Goal: Information Seeking & Learning: Learn about a topic

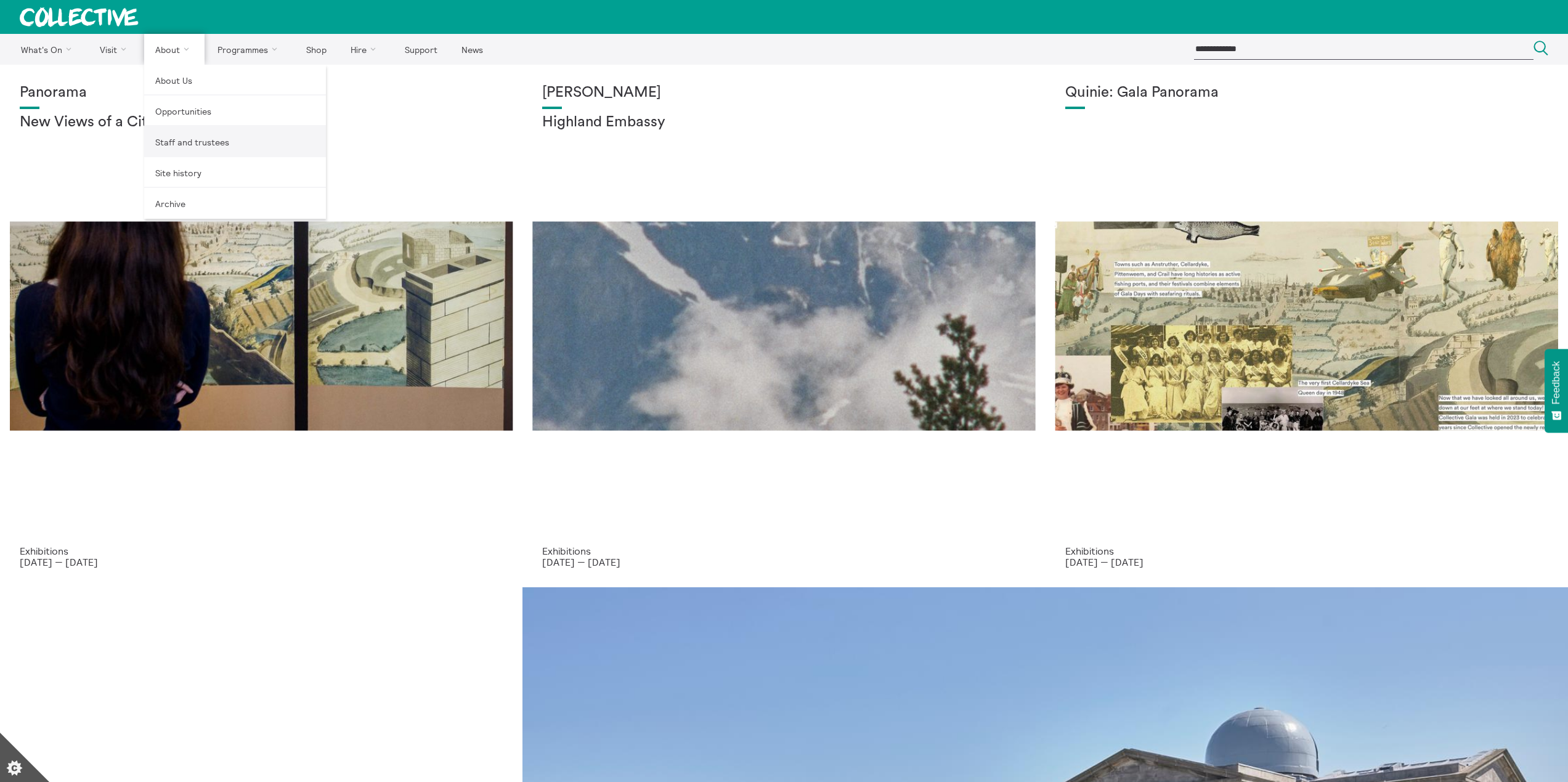
click at [197, 140] on link "Staff and trustees" at bounding box center [235, 141] width 181 height 31
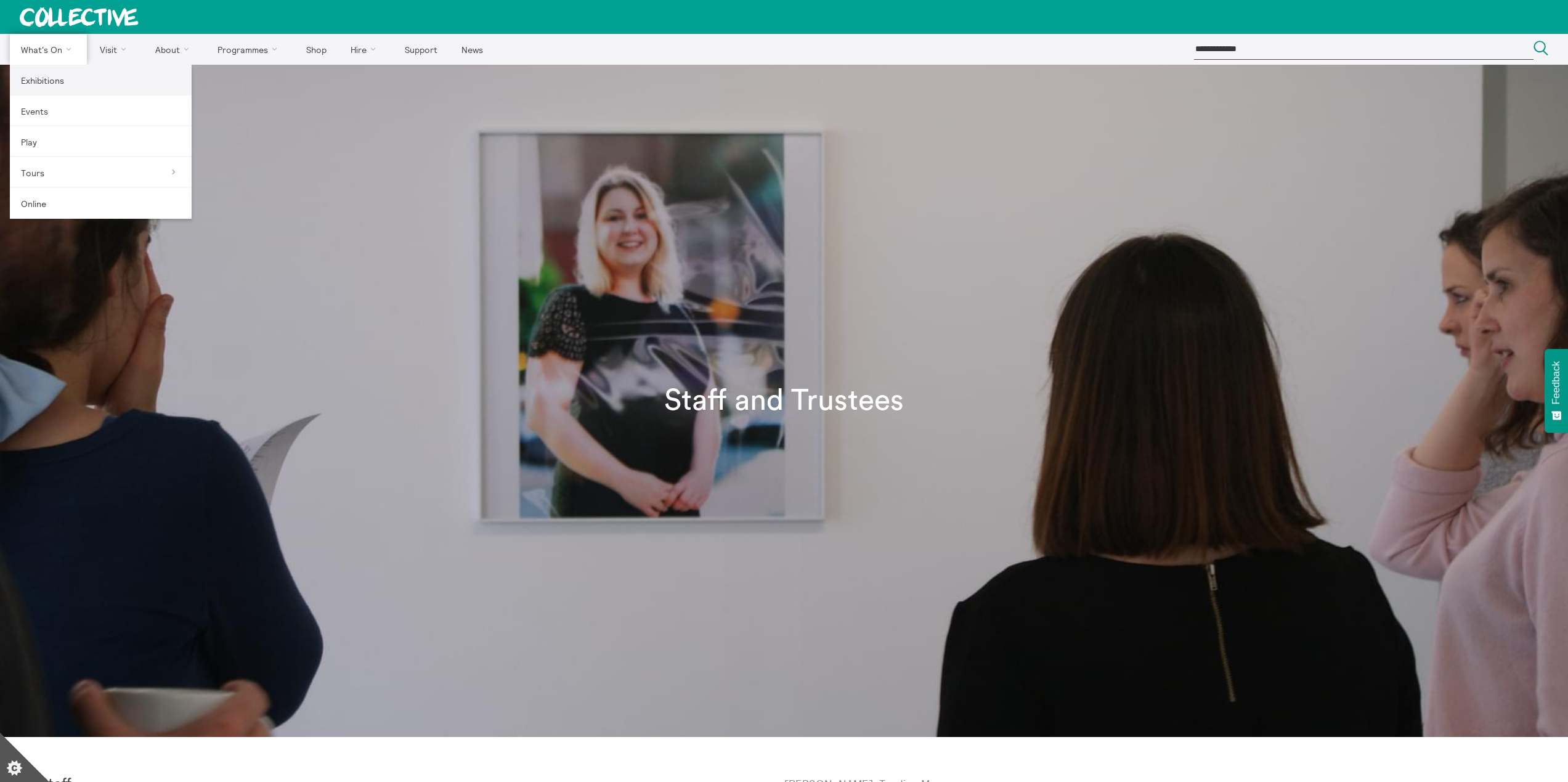
click at [53, 79] on link "Exhibitions" at bounding box center [100, 80] width 181 height 31
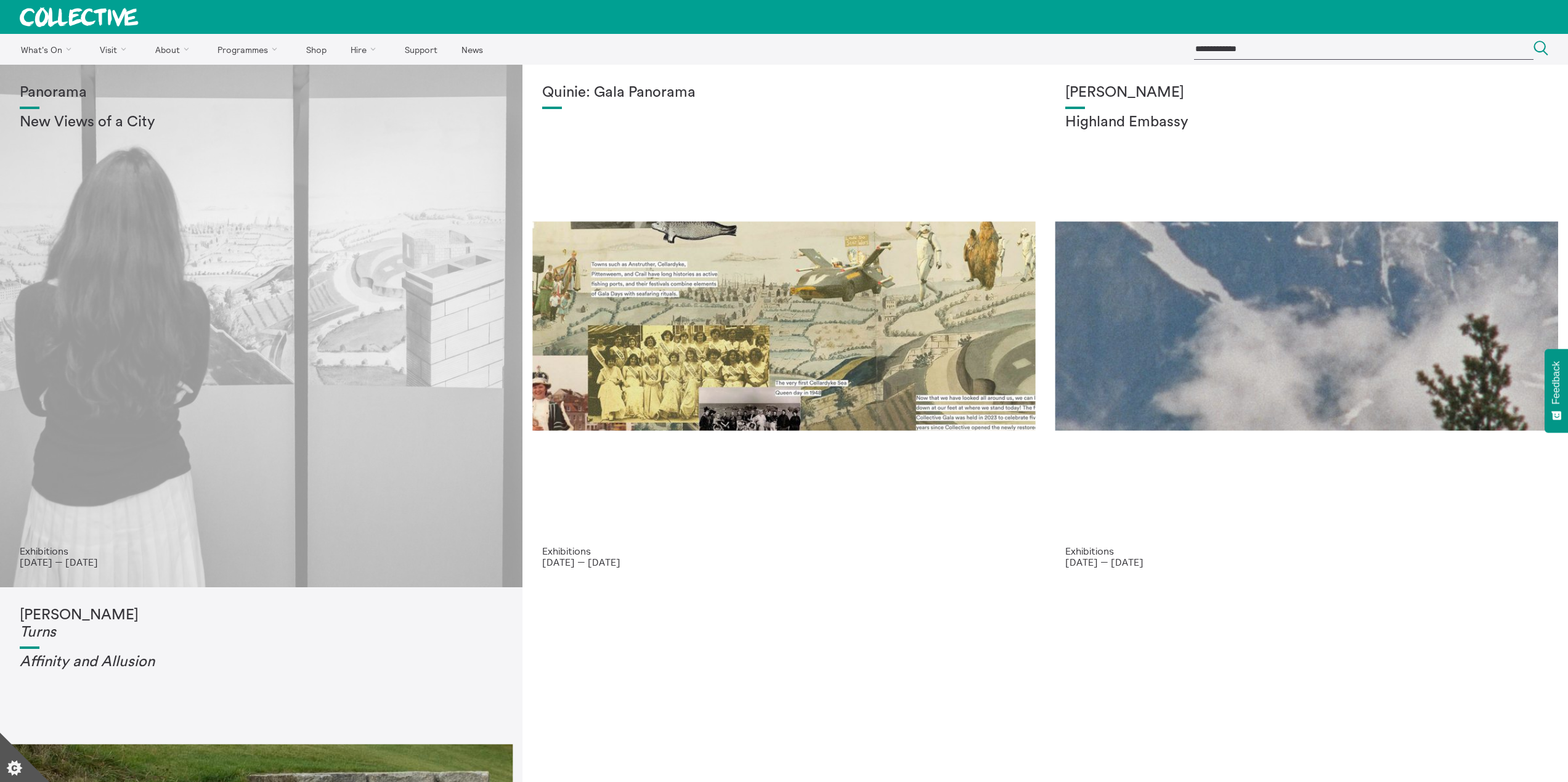
click at [330, 189] on div "Panorama New Views of a City" at bounding box center [261, 315] width 483 height 461
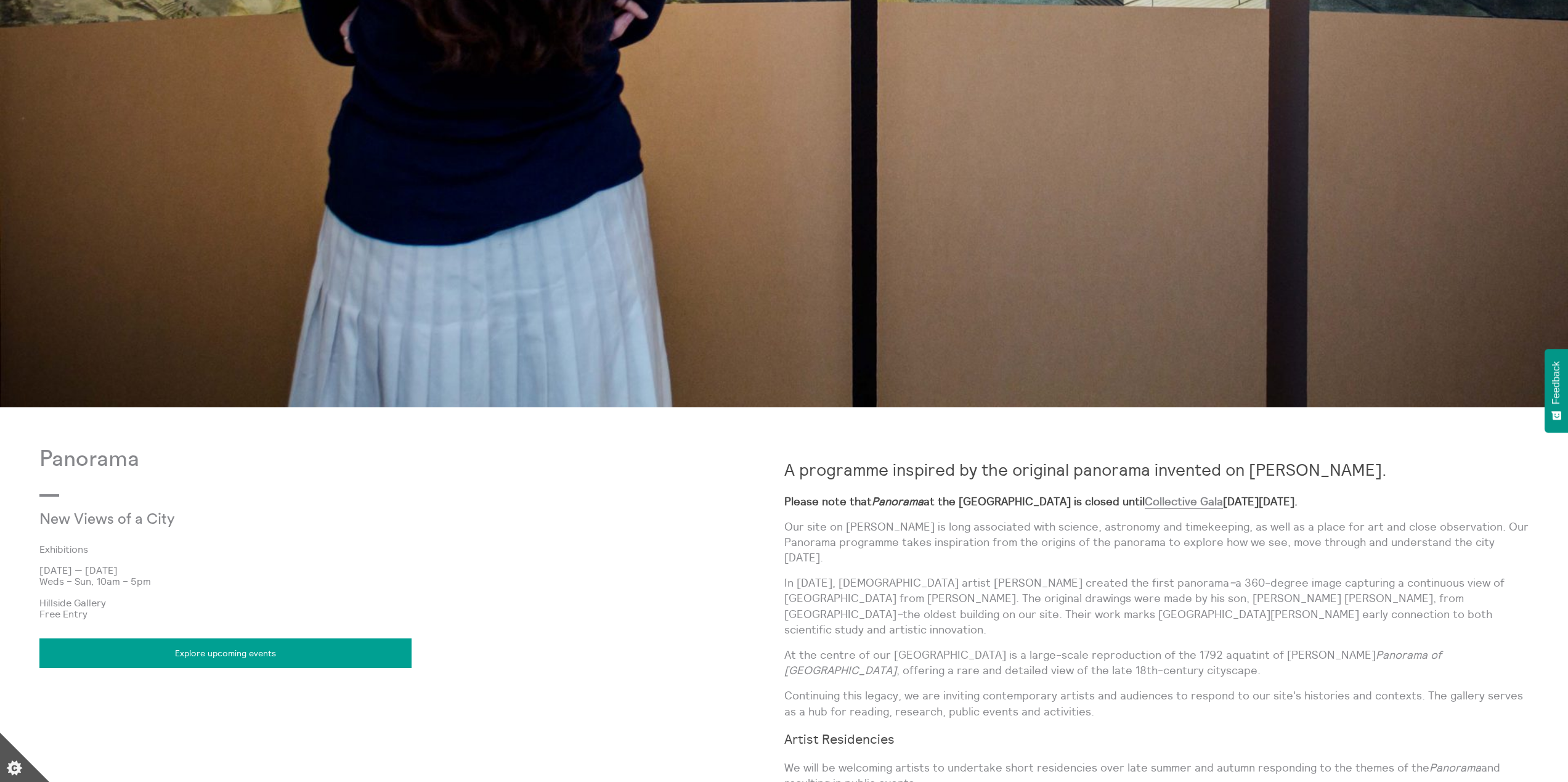
scroll to position [1017, 0]
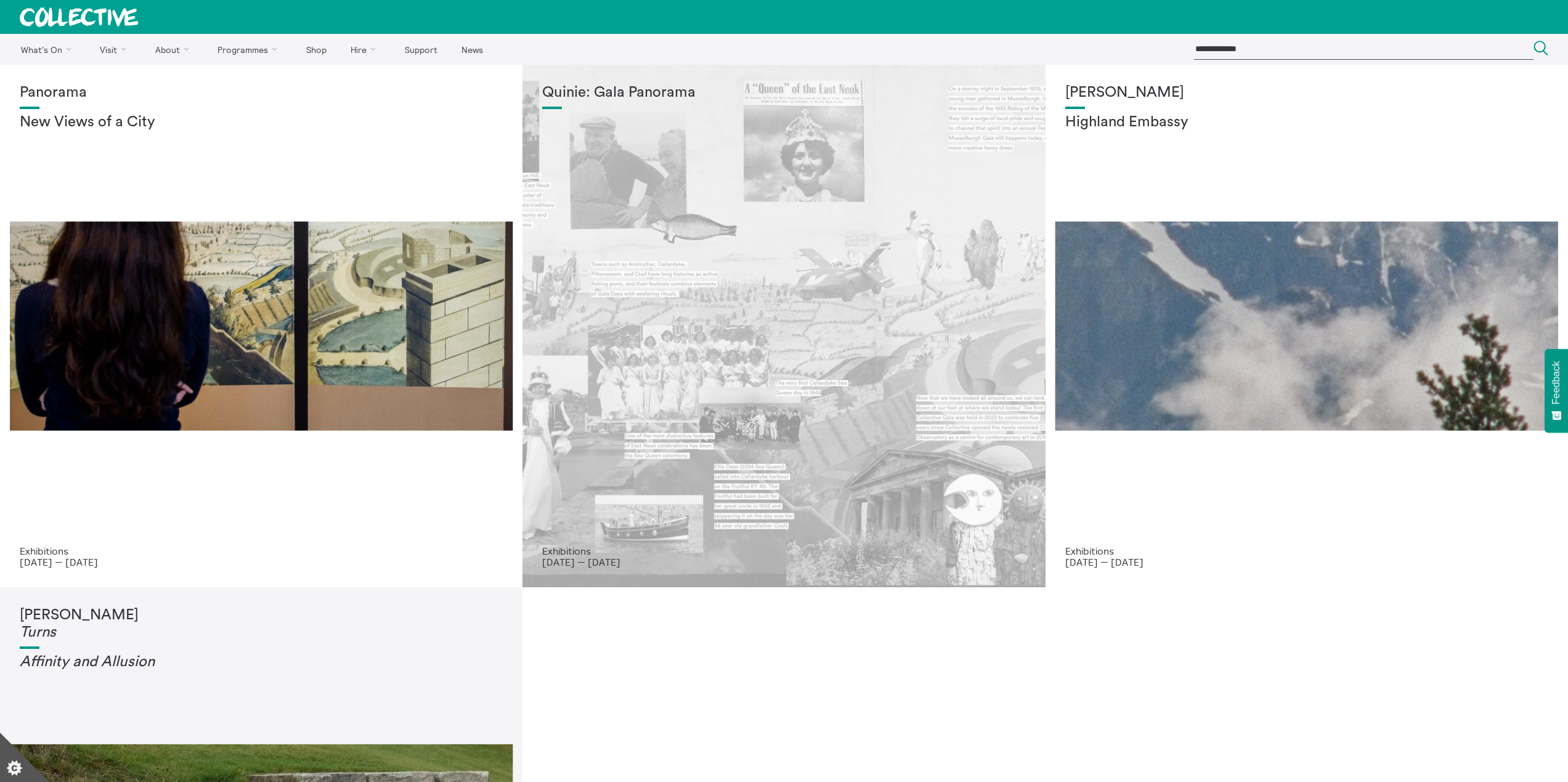
click at [771, 260] on div "Quinie: Gala Panorama" at bounding box center [783, 315] width 483 height 461
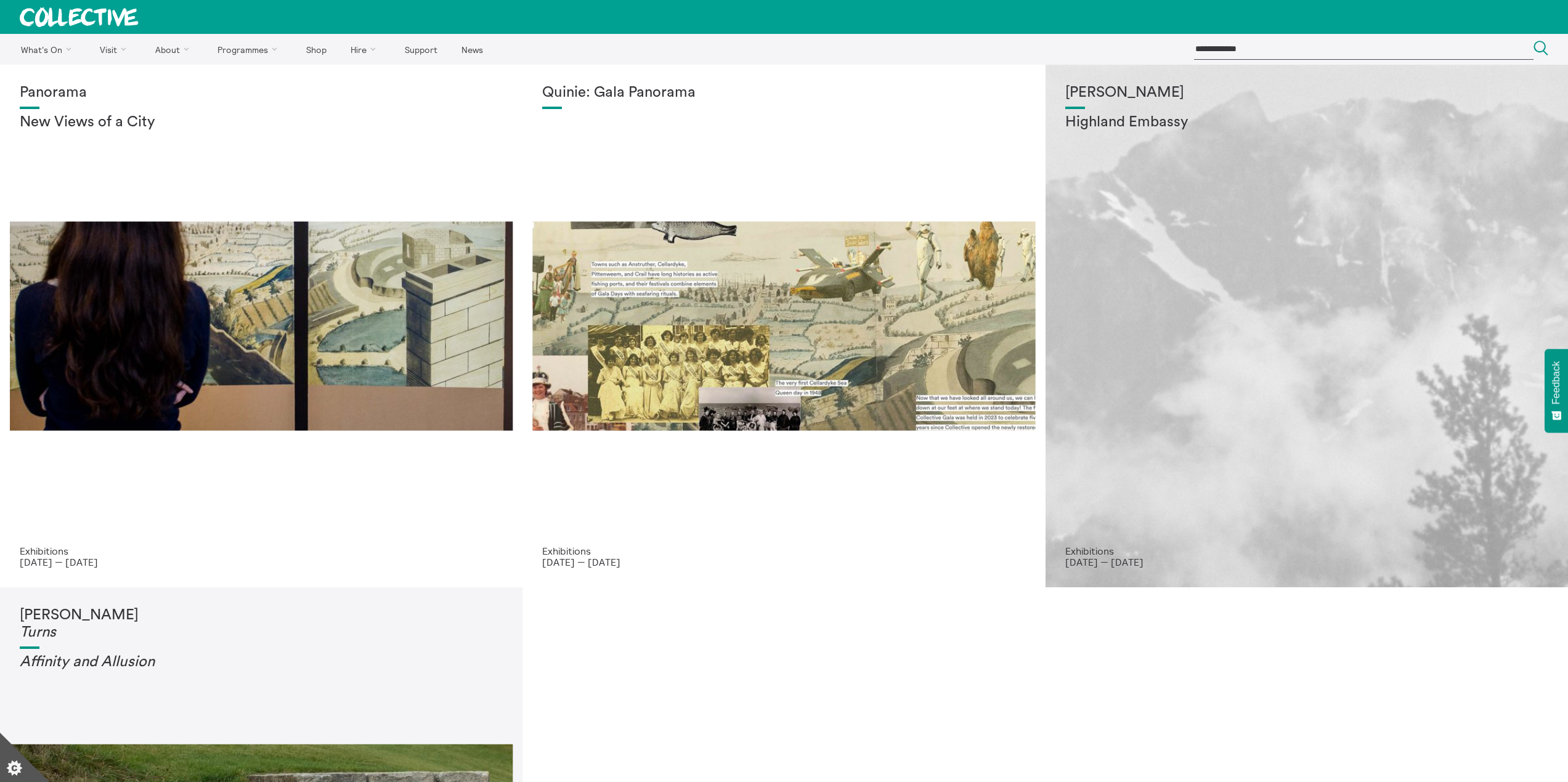
click at [1234, 196] on div "Shen Xin Highland Embassy" at bounding box center [1307, 315] width 483 height 461
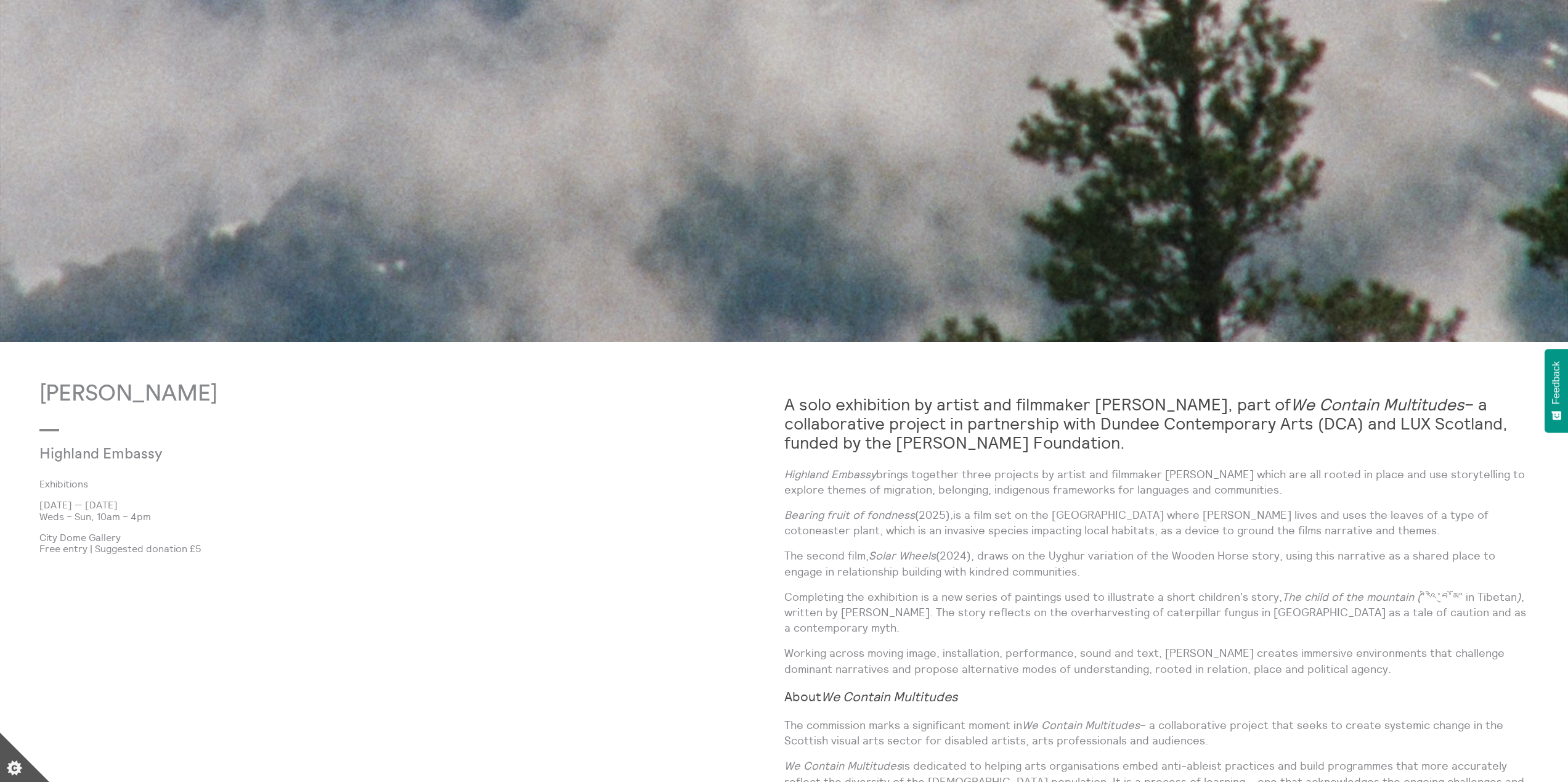
scroll to position [514, 0]
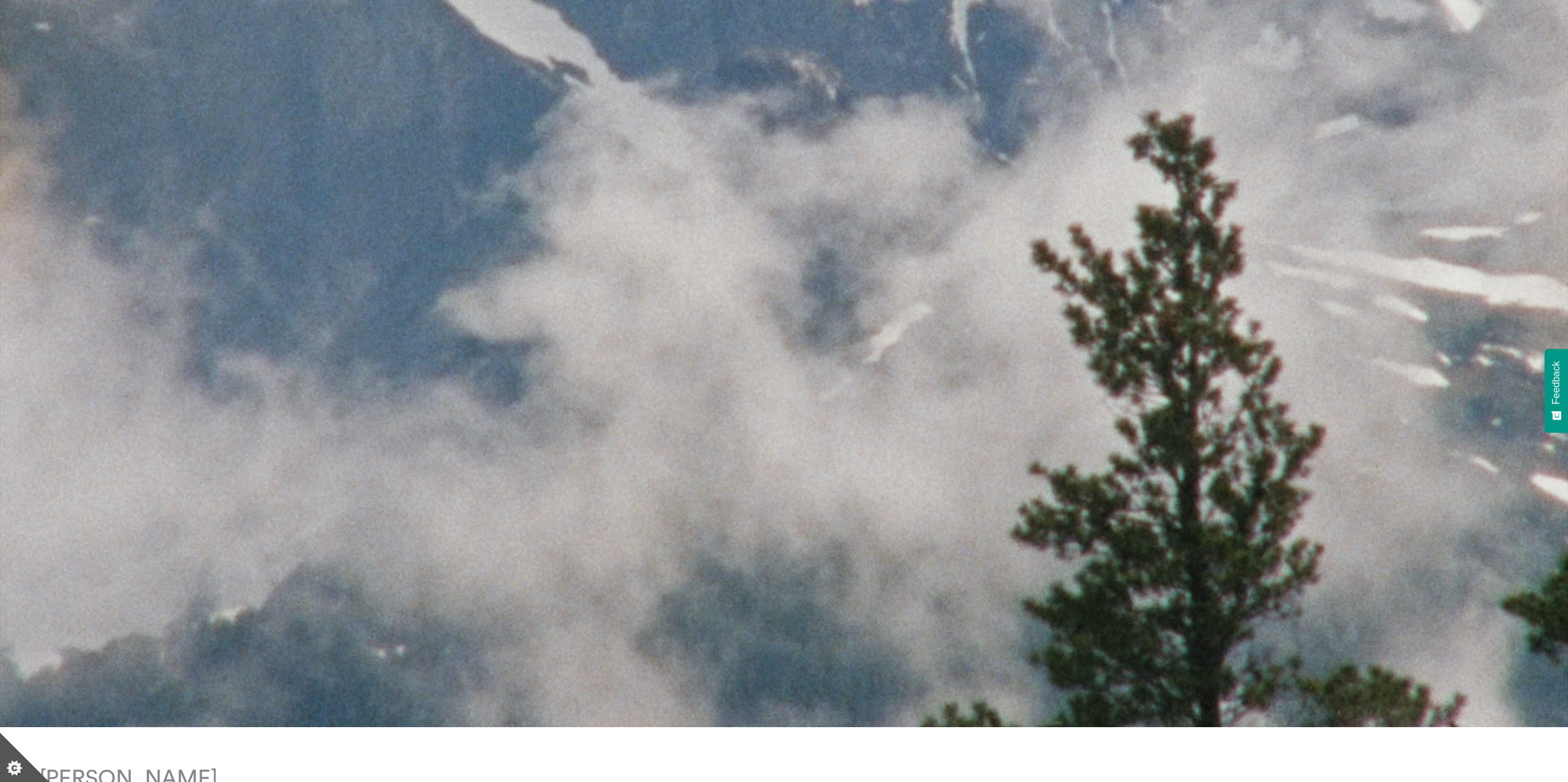
click at [1073, 174] on img at bounding box center [784, 139] width 1568 height 1177
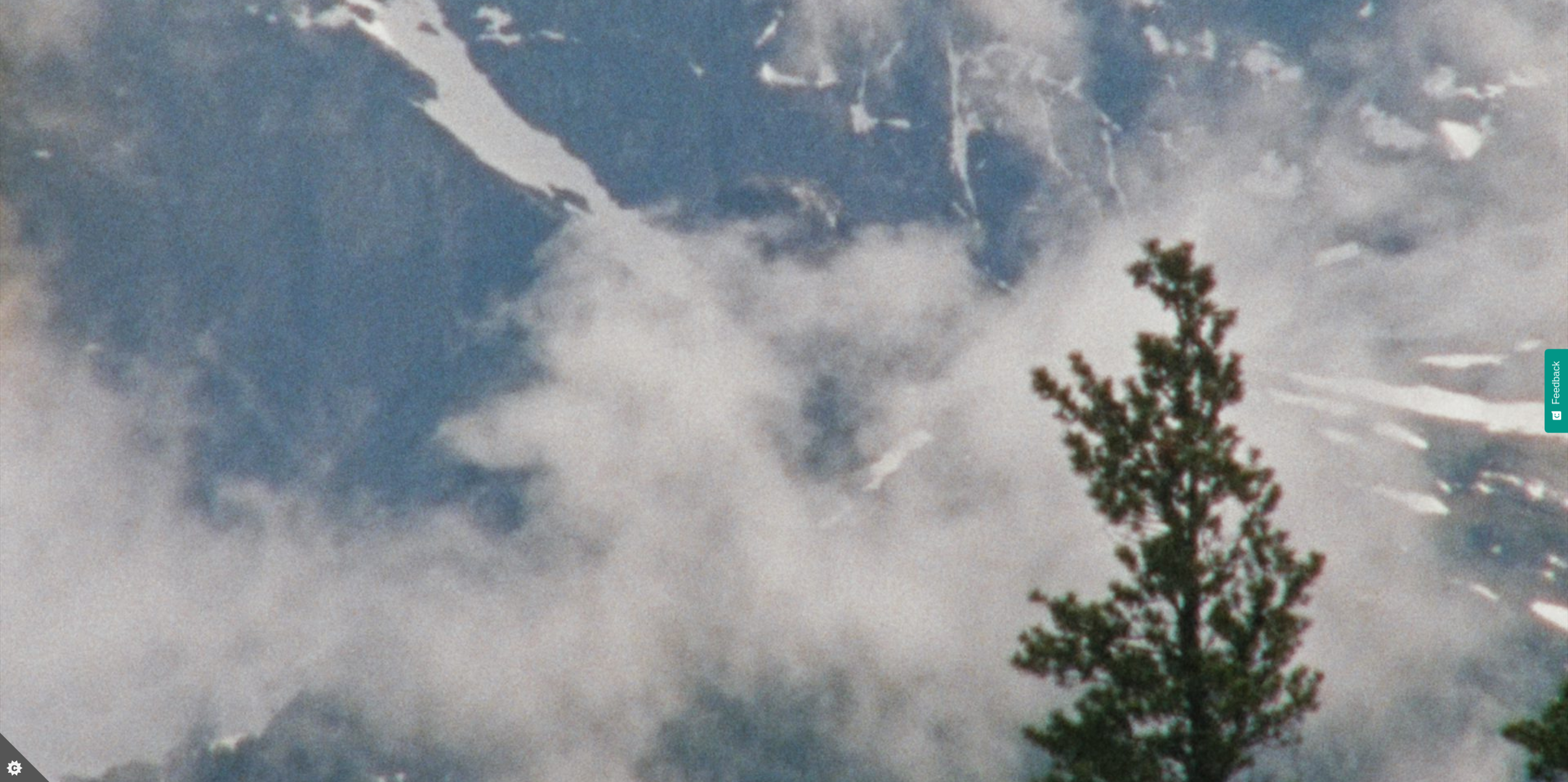
scroll to position [0, 0]
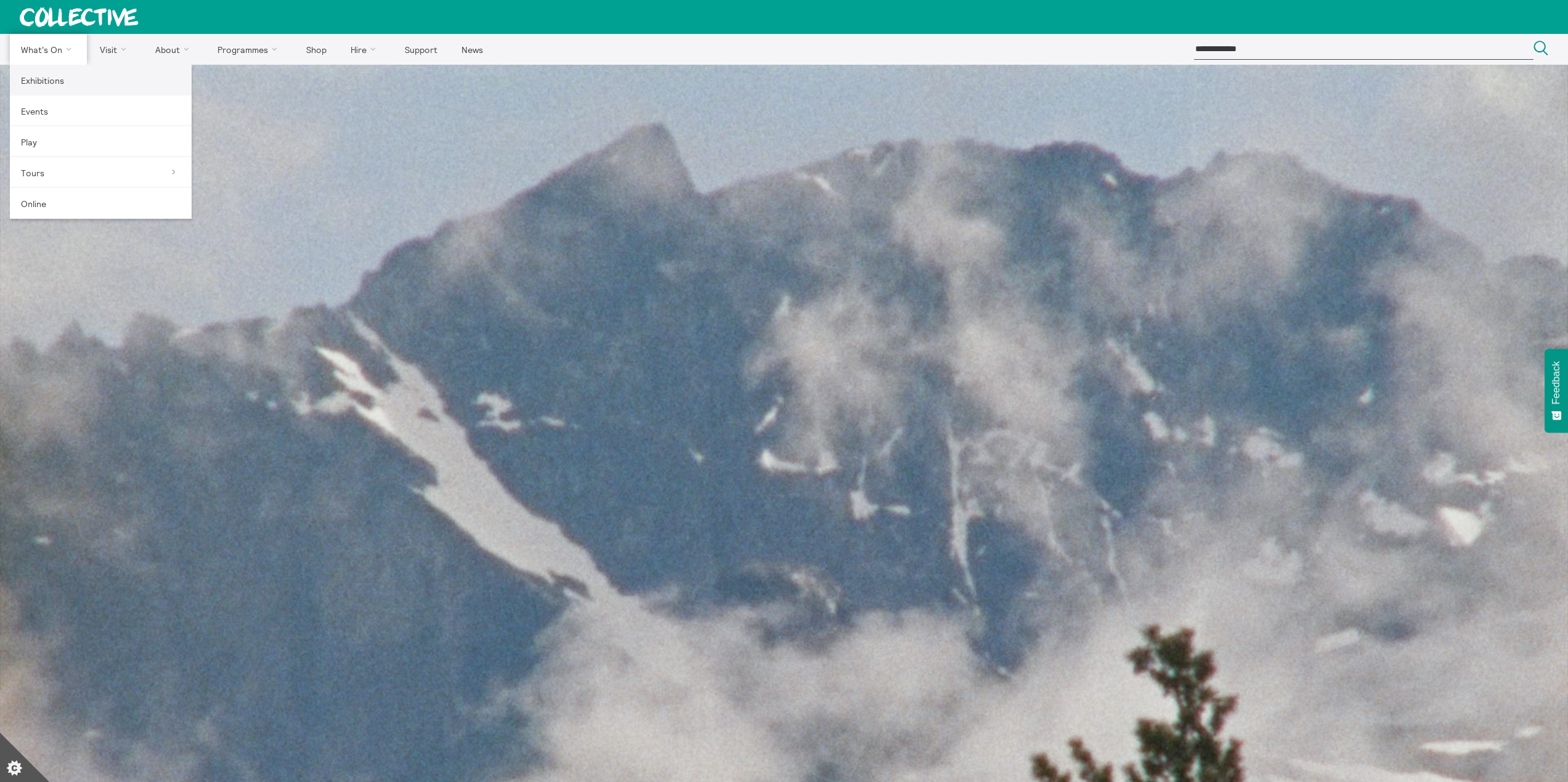
click at [59, 81] on link "Exhibitions" at bounding box center [100, 80] width 181 height 31
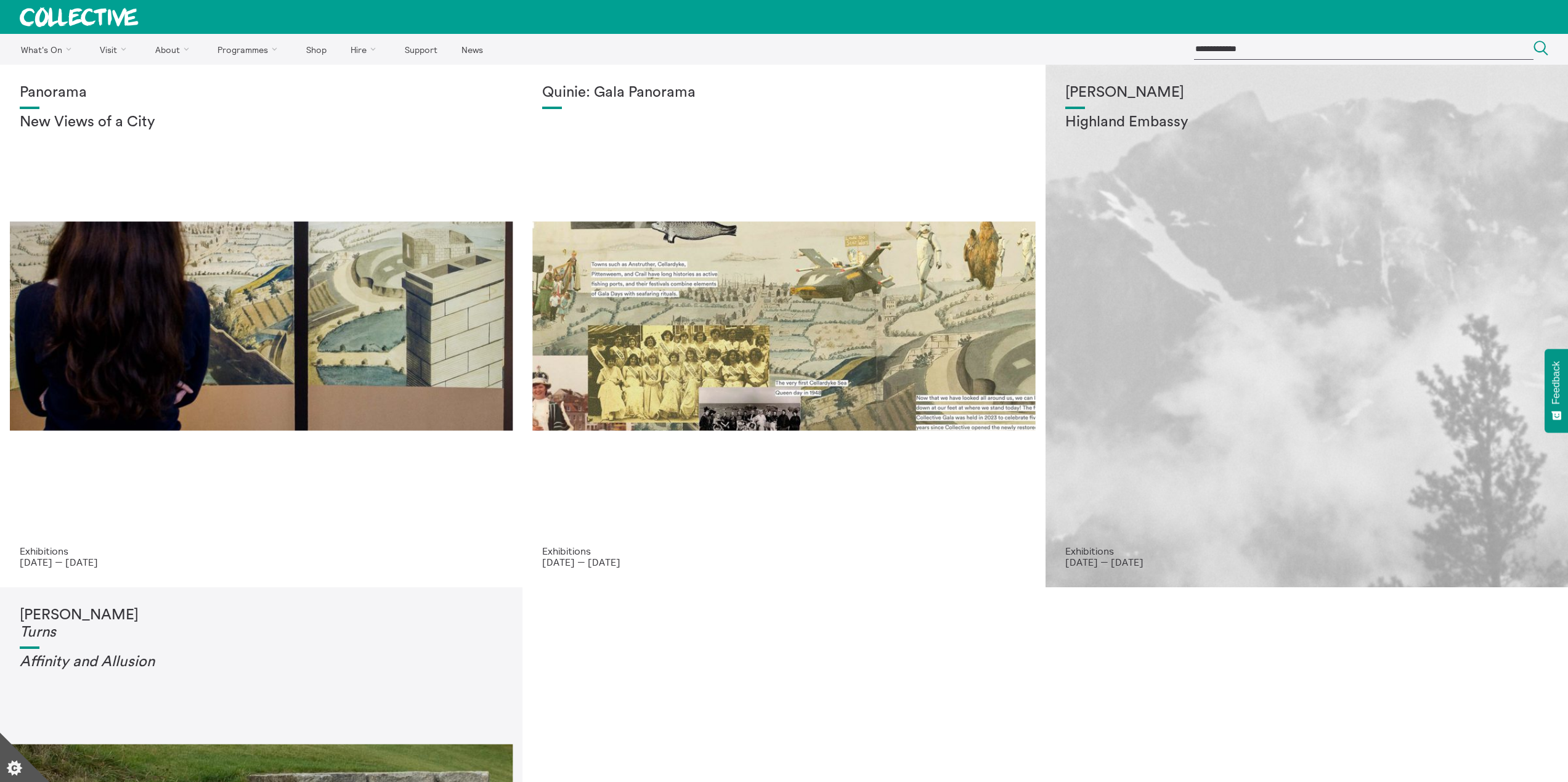
scroll to position [483, 0]
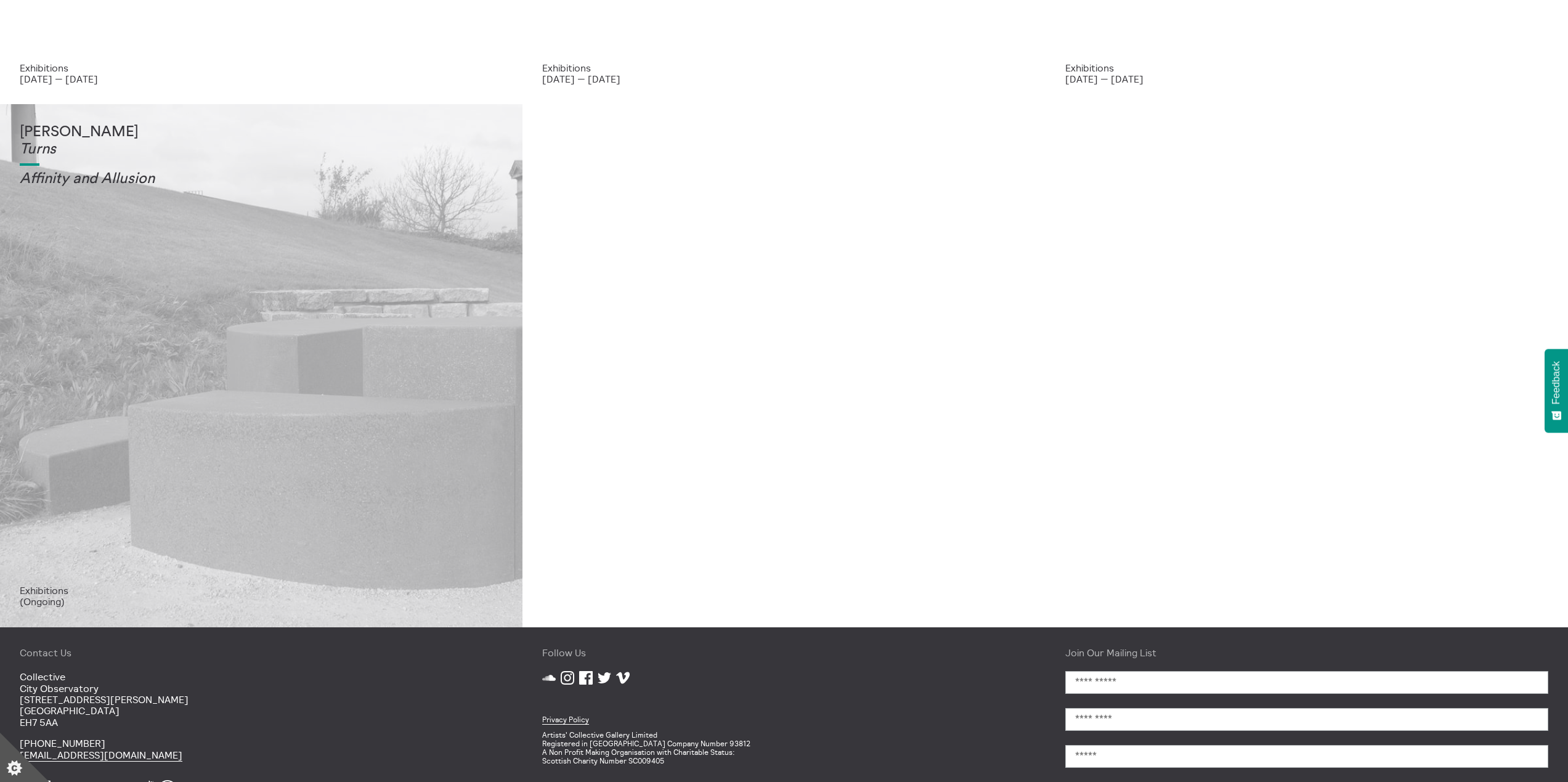
click at [364, 256] on div "[PERSON_NAME] Turns Affinity and Allusi on" at bounding box center [261, 354] width 483 height 461
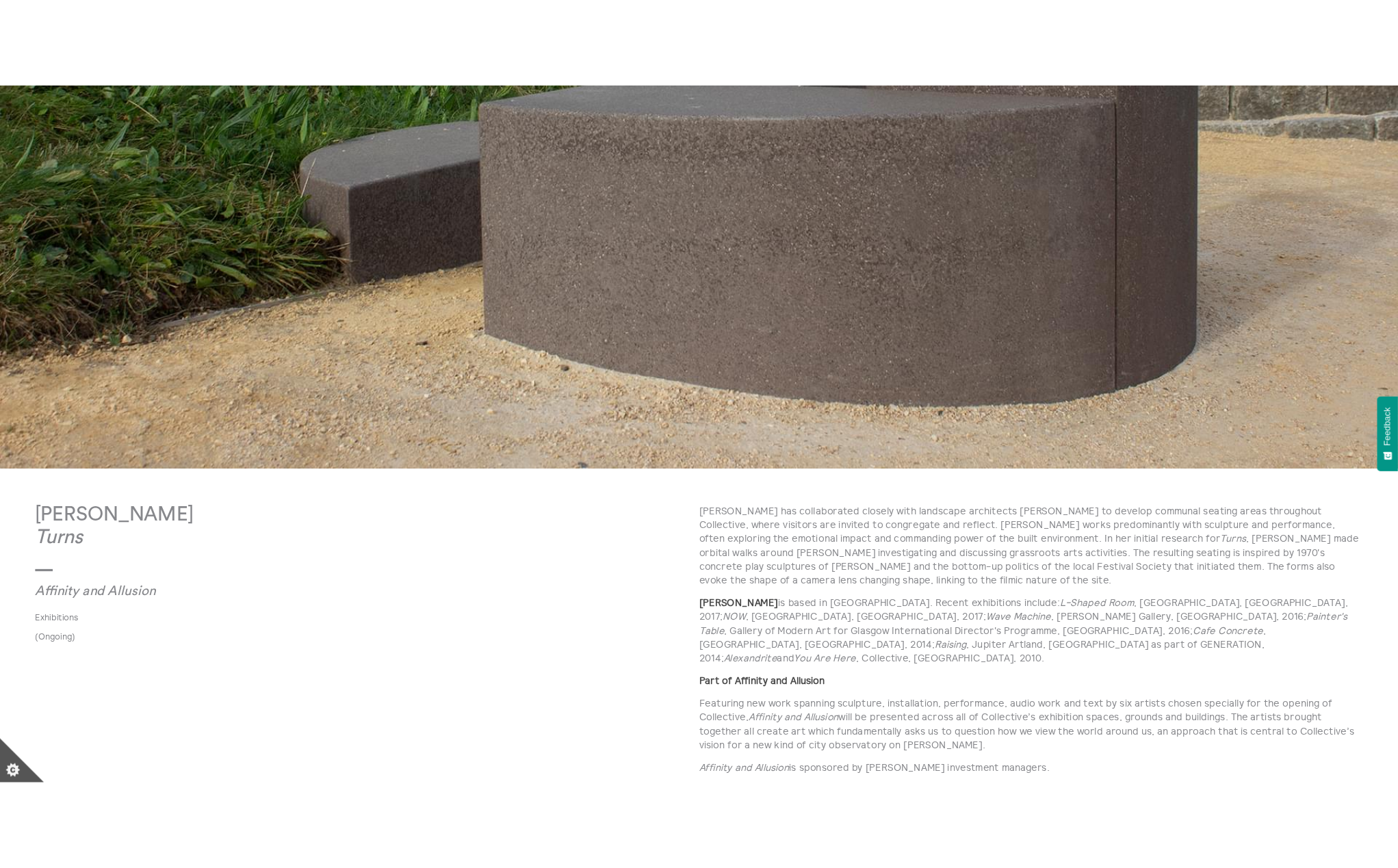
scroll to position [321, 0]
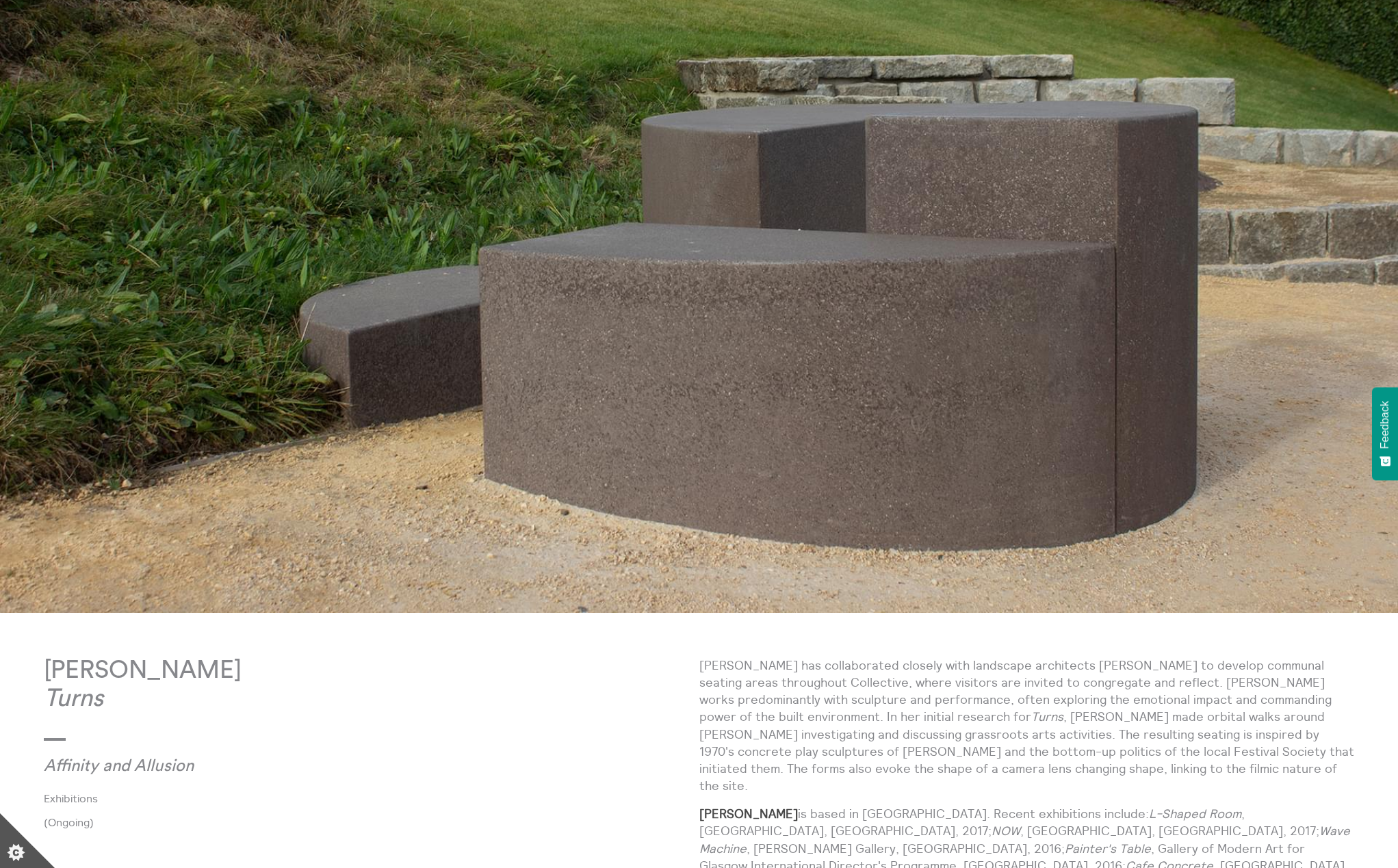
click at [239, 89] on img at bounding box center [699, 181] width 1398 height 861
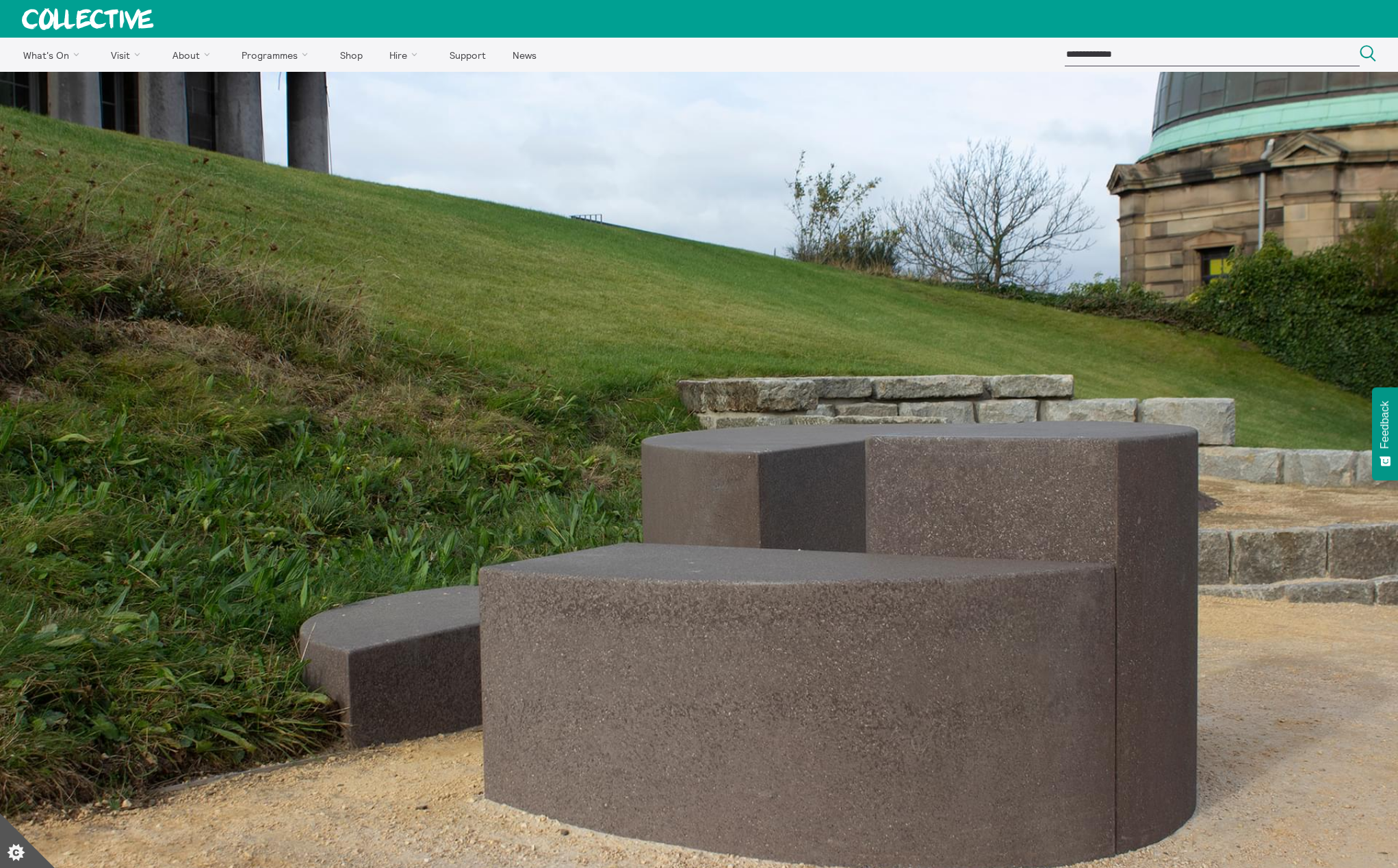
click at [125, 22] on icon at bounding box center [88, 18] width 132 height 22
